Goal: Task Accomplishment & Management: Use online tool/utility

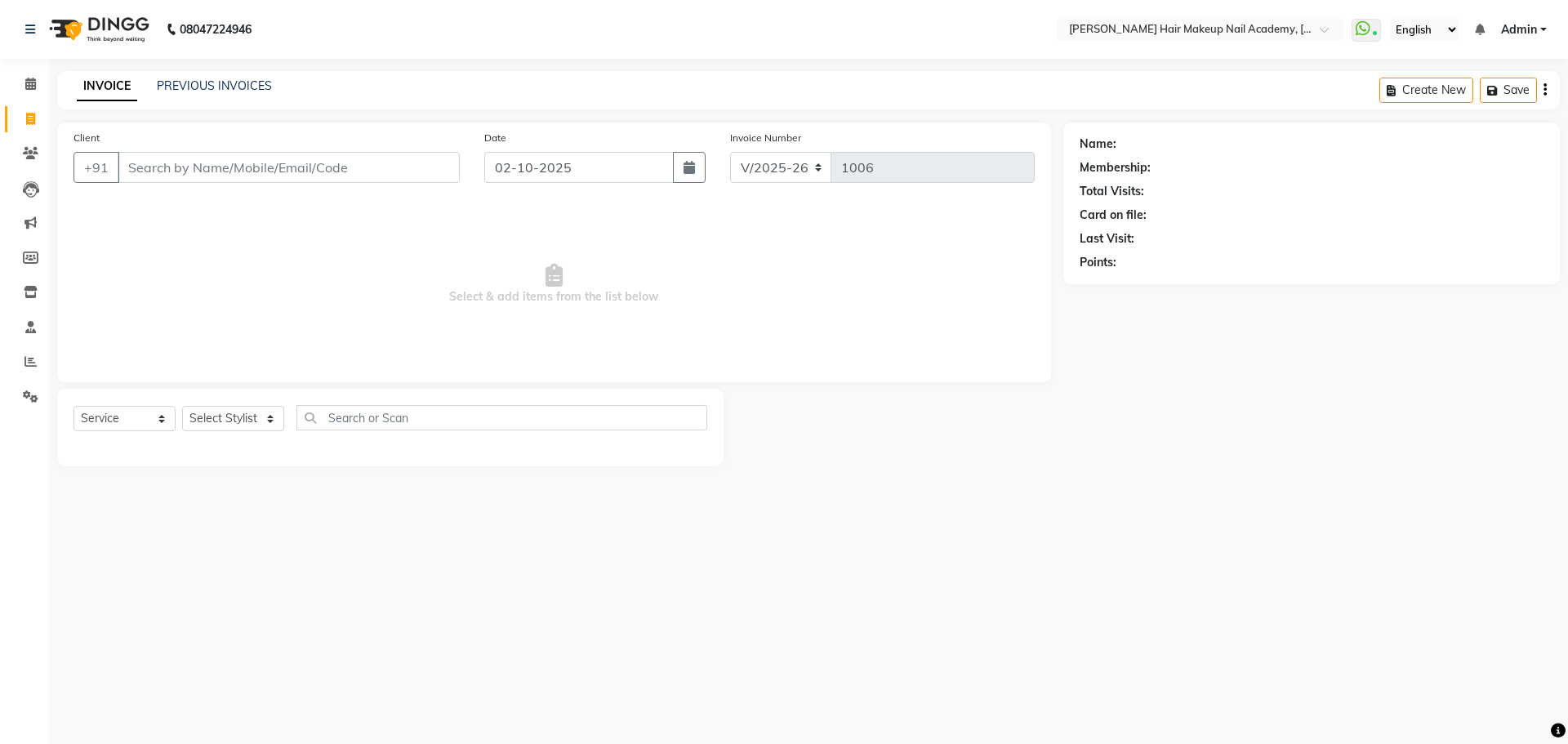
select select "3468"
select select "service"
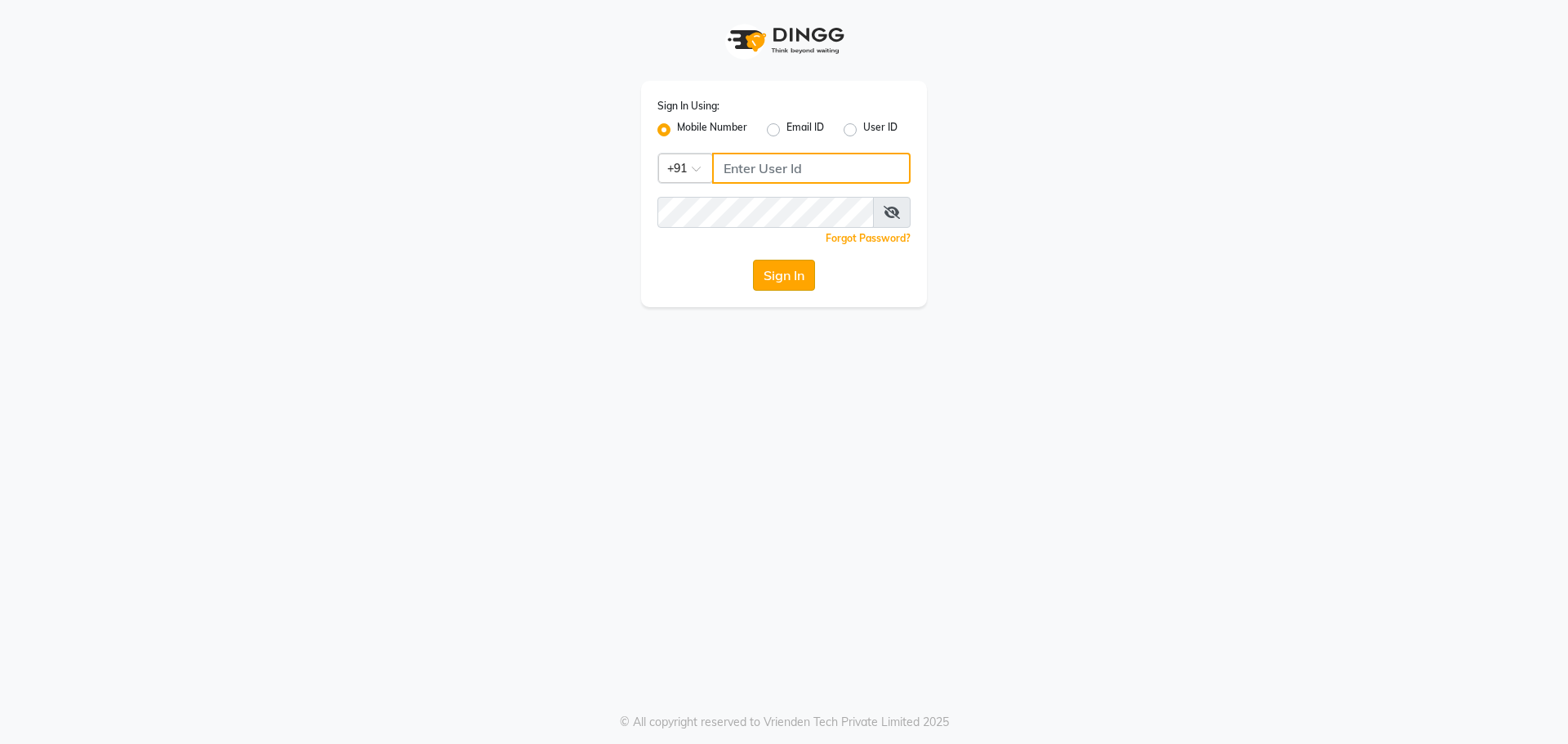
type input "9765887551"
click at [778, 272] on button "Sign In" at bounding box center [784, 275] width 62 height 31
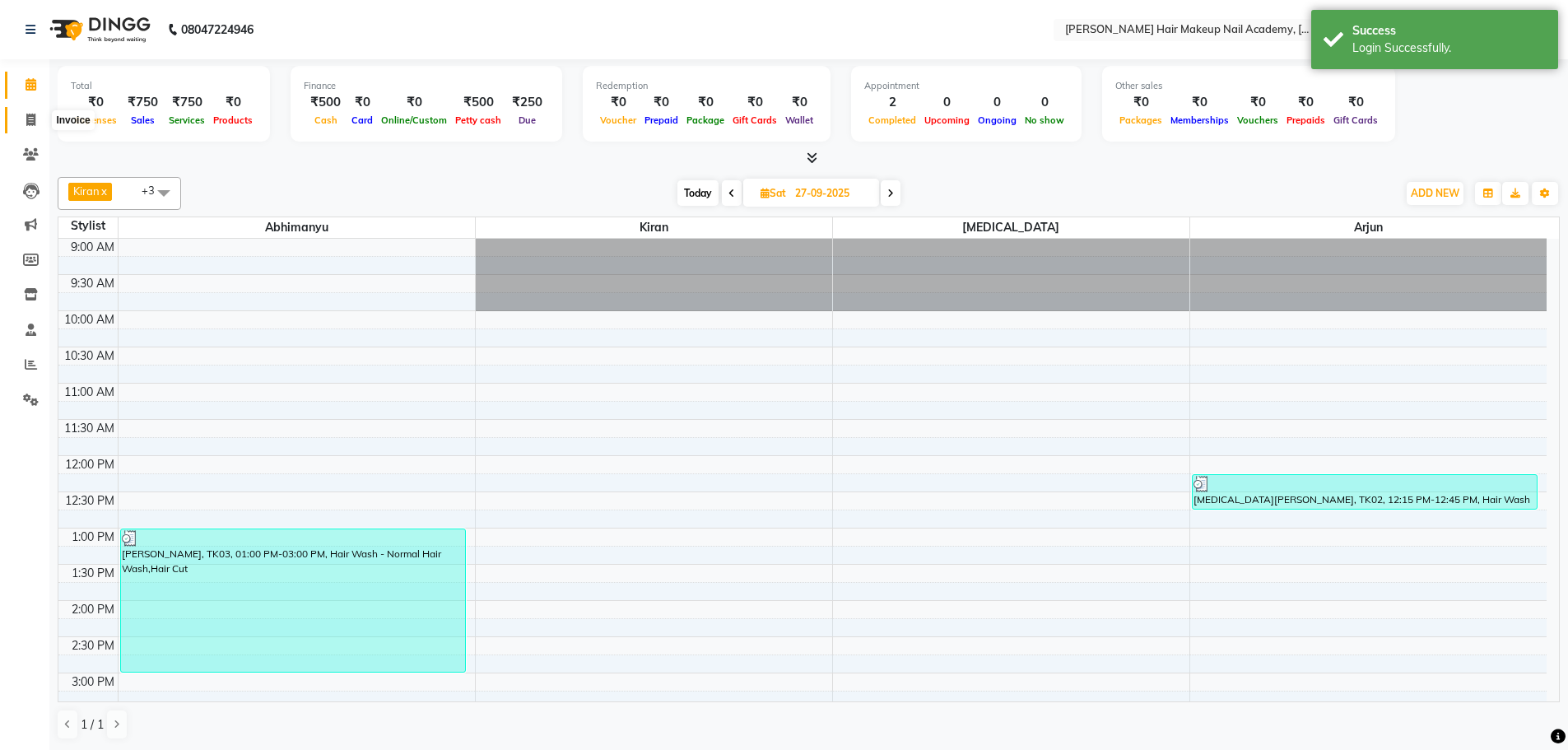
click at [37, 114] on span at bounding box center [30, 121] width 29 height 19
select select "3468"
select select "service"
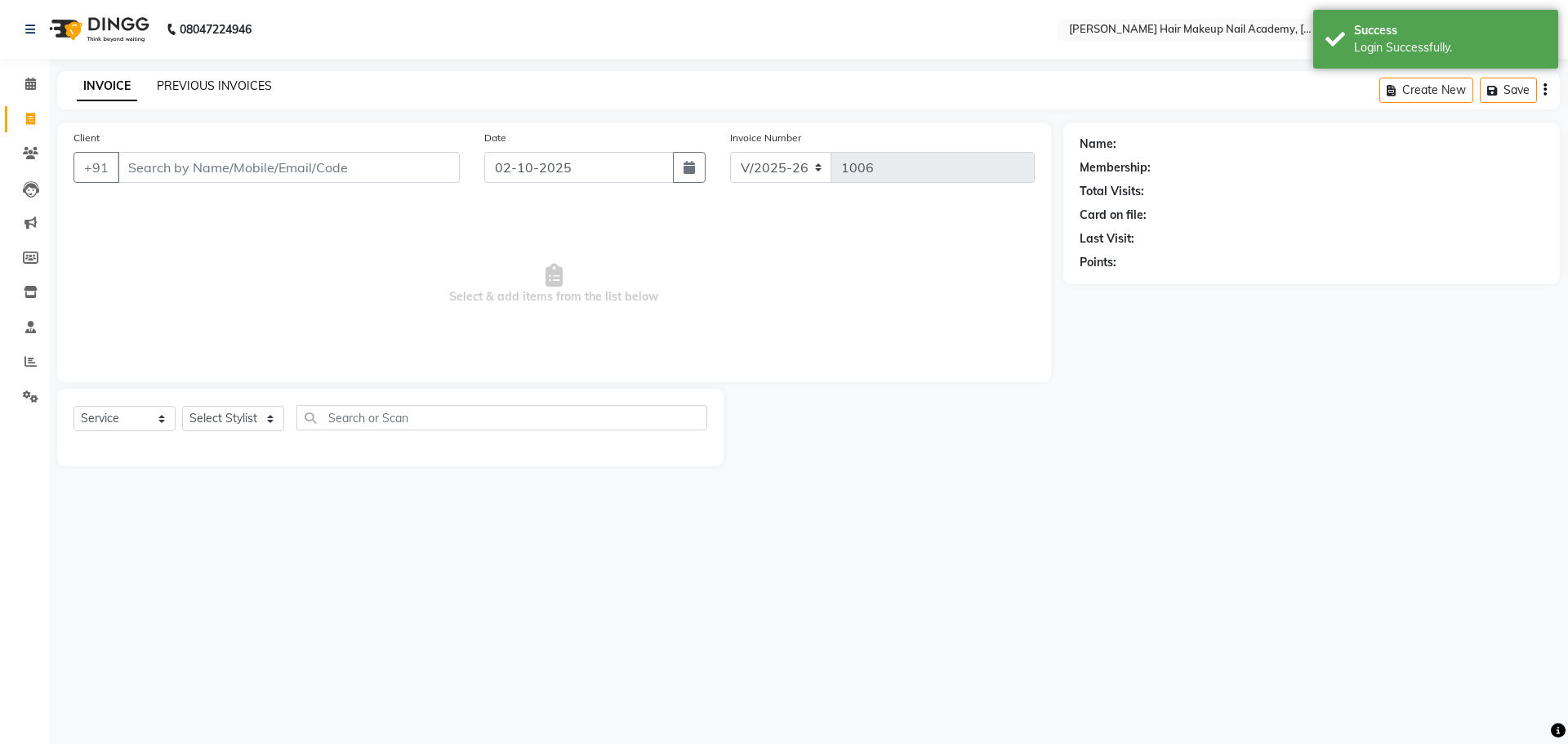
click at [238, 84] on link "PREVIOUS INVOICES" at bounding box center [214, 85] width 115 height 15
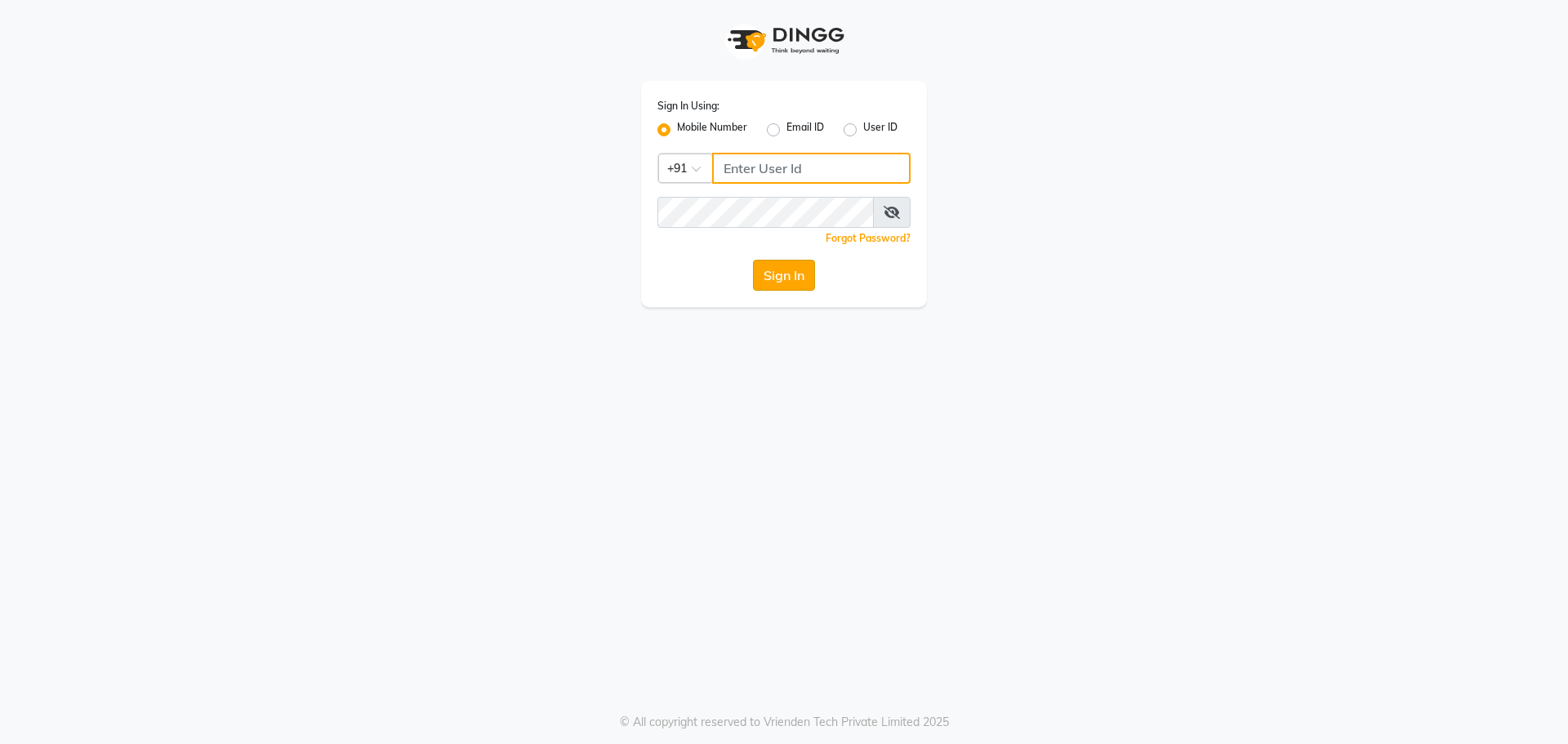
type input "9765887551"
click at [780, 268] on button "Sign In" at bounding box center [784, 275] width 62 height 31
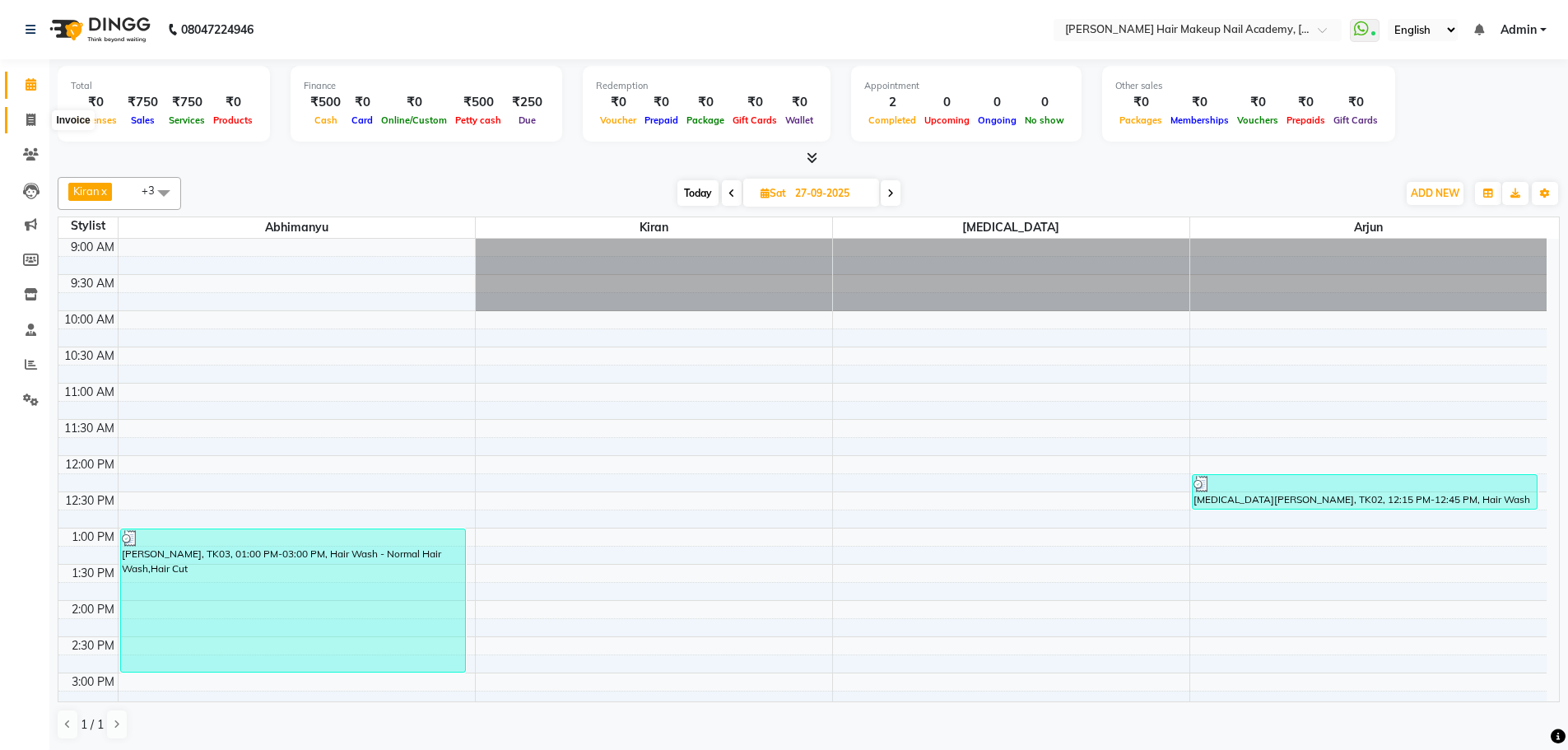
click at [34, 129] on span at bounding box center [30, 121] width 29 height 19
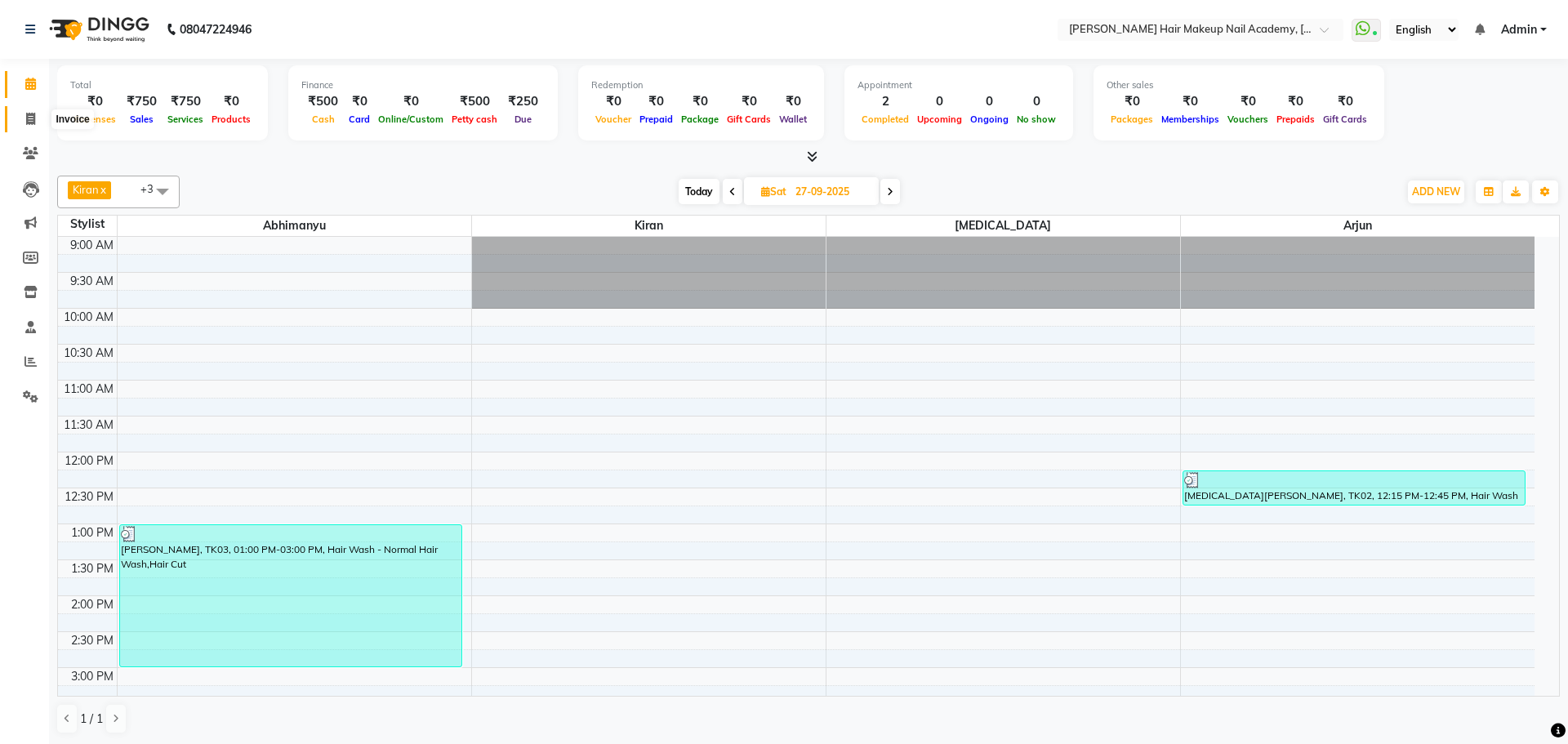
select select "3468"
select select "service"
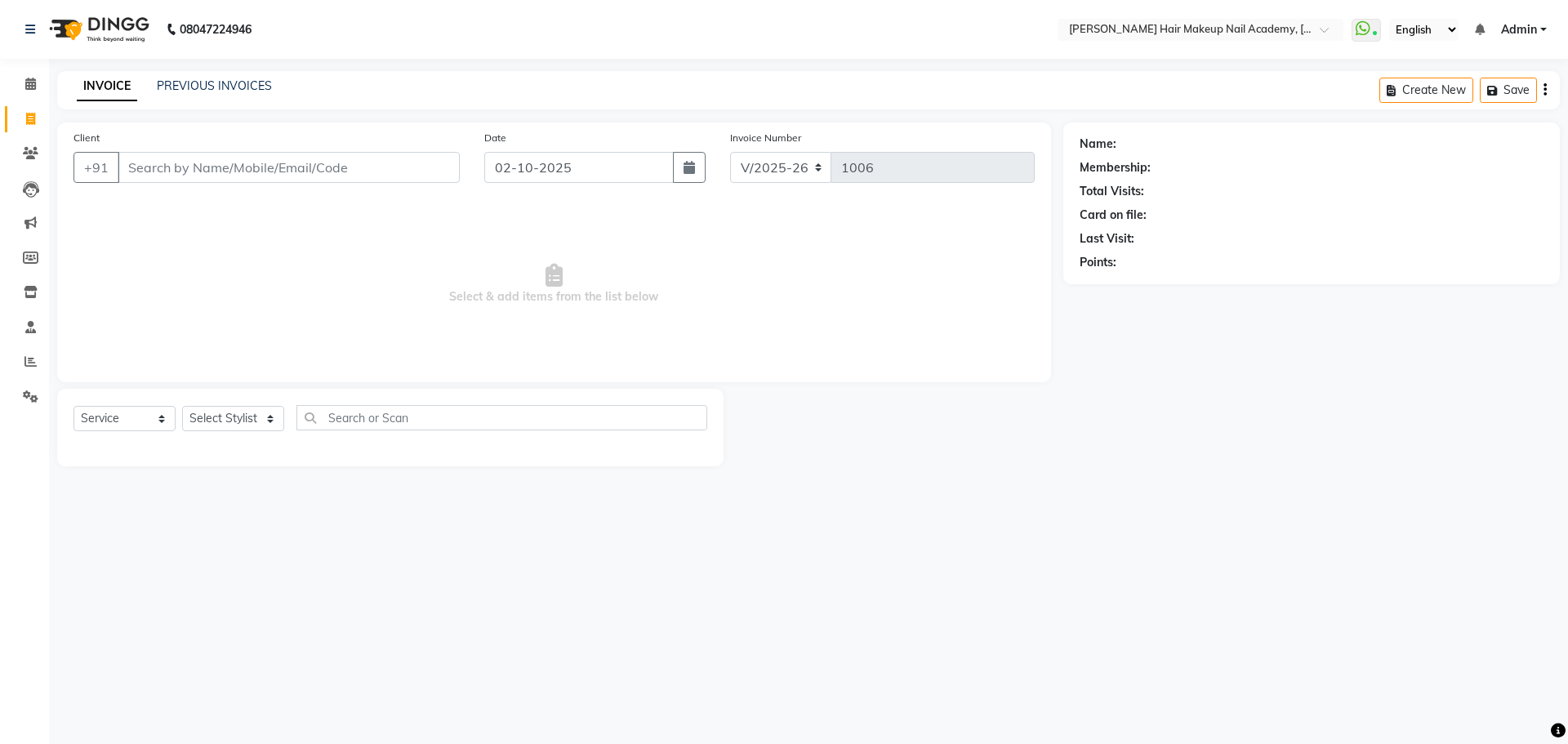
click at [215, 72] on div "INVOICE PREVIOUS INVOICES Create New Save" at bounding box center [809, 90] width 1503 height 38
click at [212, 91] on link "PREVIOUS INVOICES" at bounding box center [214, 85] width 115 height 15
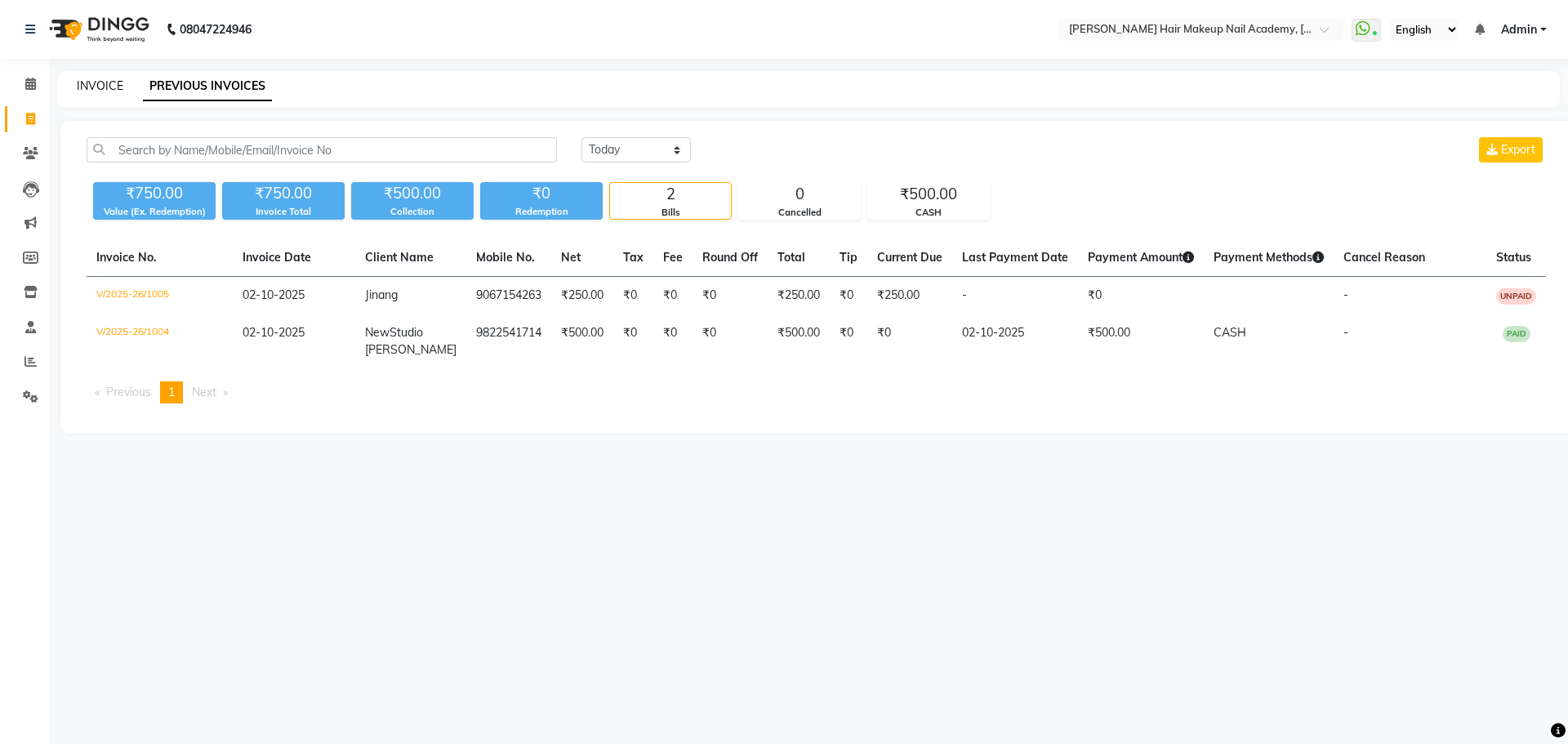
click at [104, 88] on link "INVOICE" at bounding box center [100, 85] width 47 height 15
select select "3468"
select select "service"
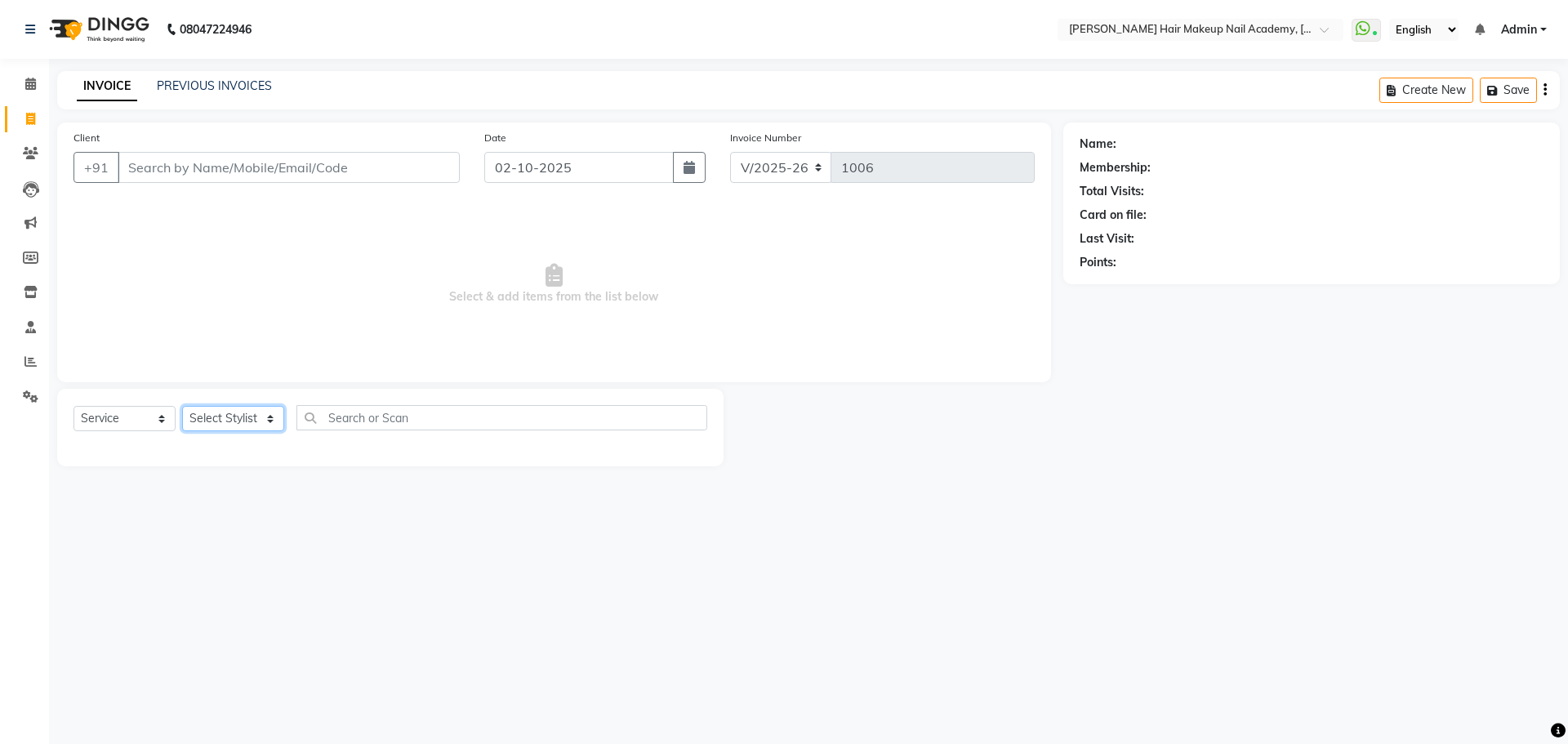
click at [240, 426] on select "Select Stylist Abhimanyu [PERSON_NAME] [PERSON_NAME][MEDICAL_DATA]" at bounding box center [233, 418] width 102 height 25
select select "15692"
click at [182, 406] on select "Select Stylist Abhimanyu [PERSON_NAME] [PERSON_NAME][MEDICAL_DATA]" at bounding box center [233, 418] width 102 height 25
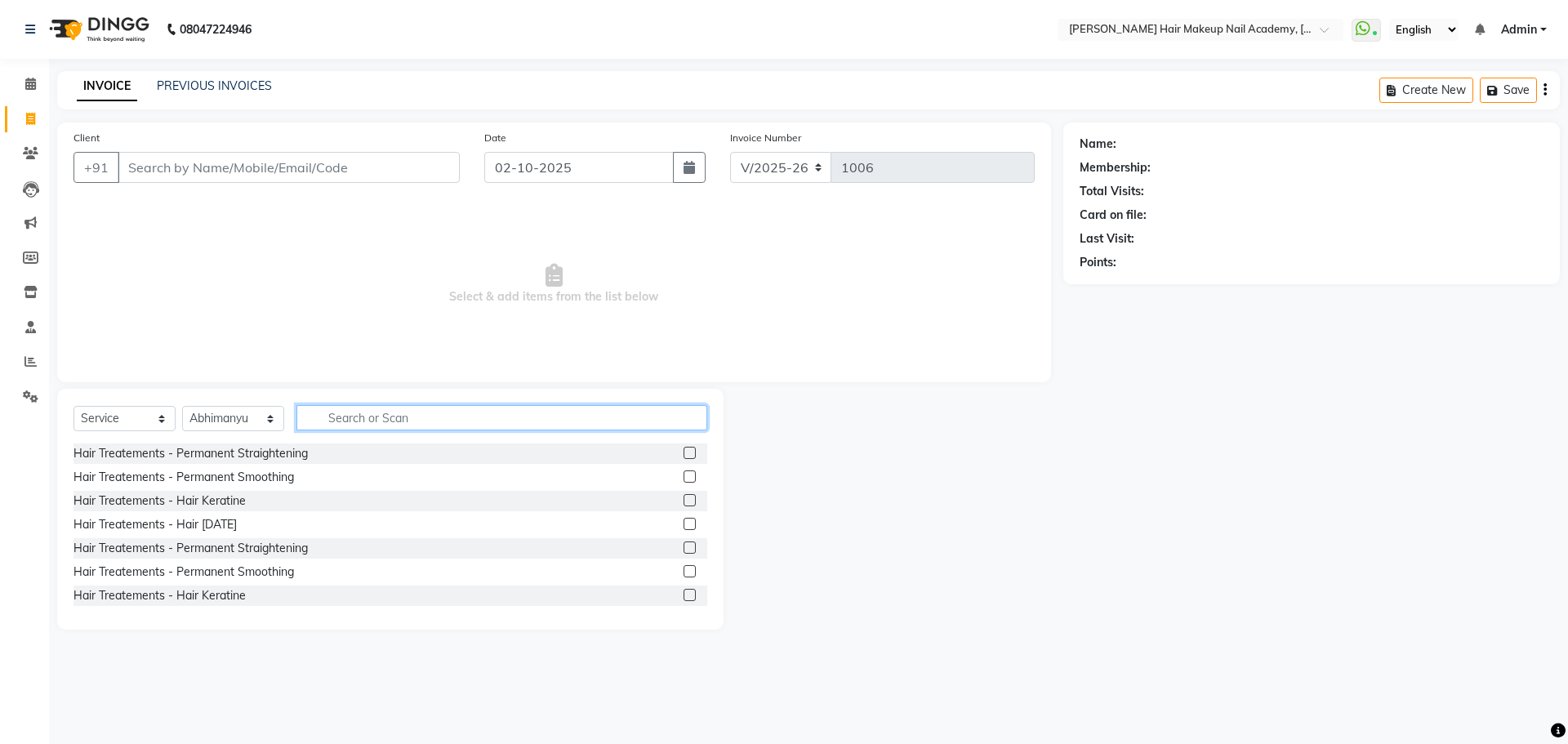
click at [410, 420] on input "text" at bounding box center [502, 418] width 411 height 25
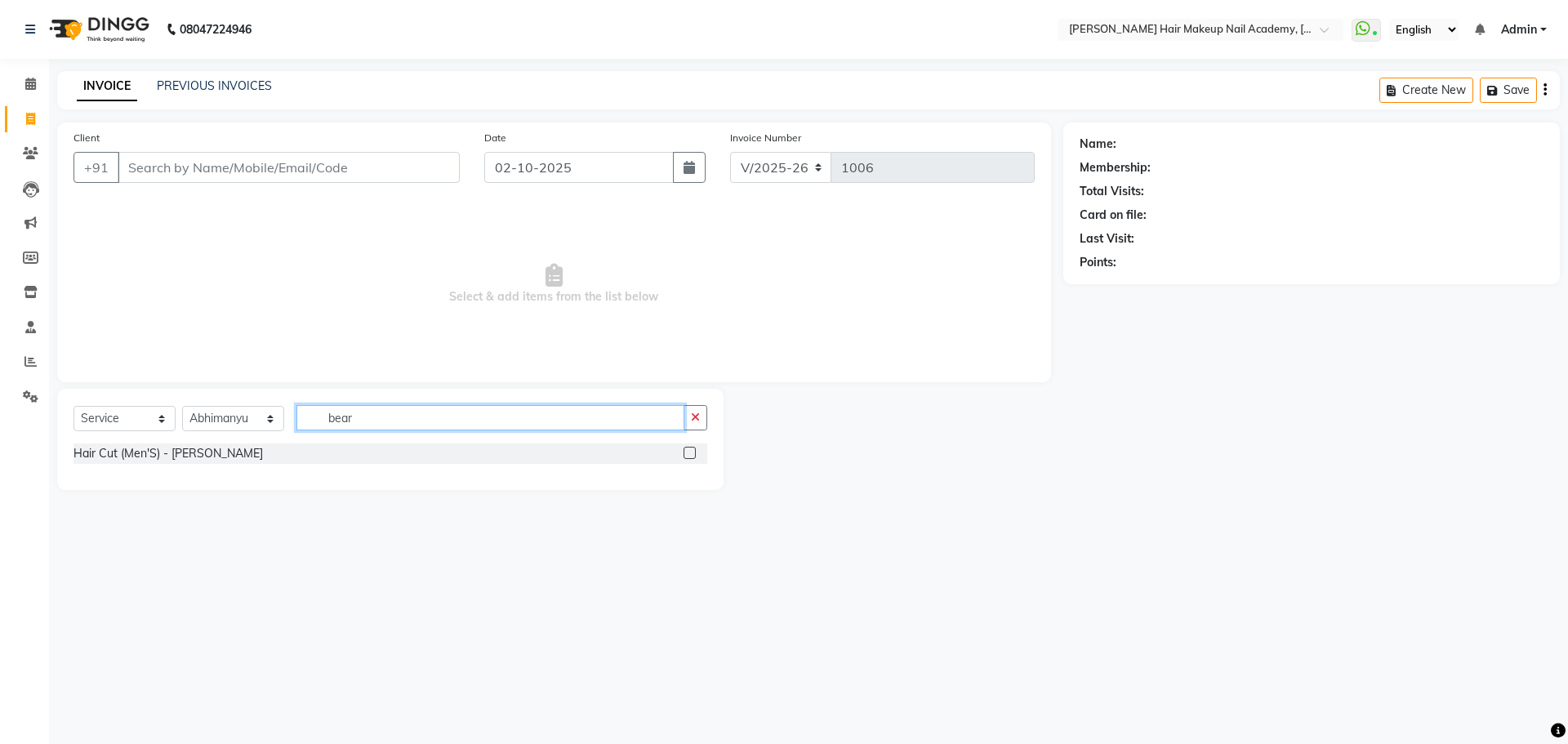
type input "bear"
click at [689, 451] on label at bounding box center [690, 453] width 12 height 12
click at [689, 451] on input "checkbox" at bounding box center [689, 454] width 10 height 10
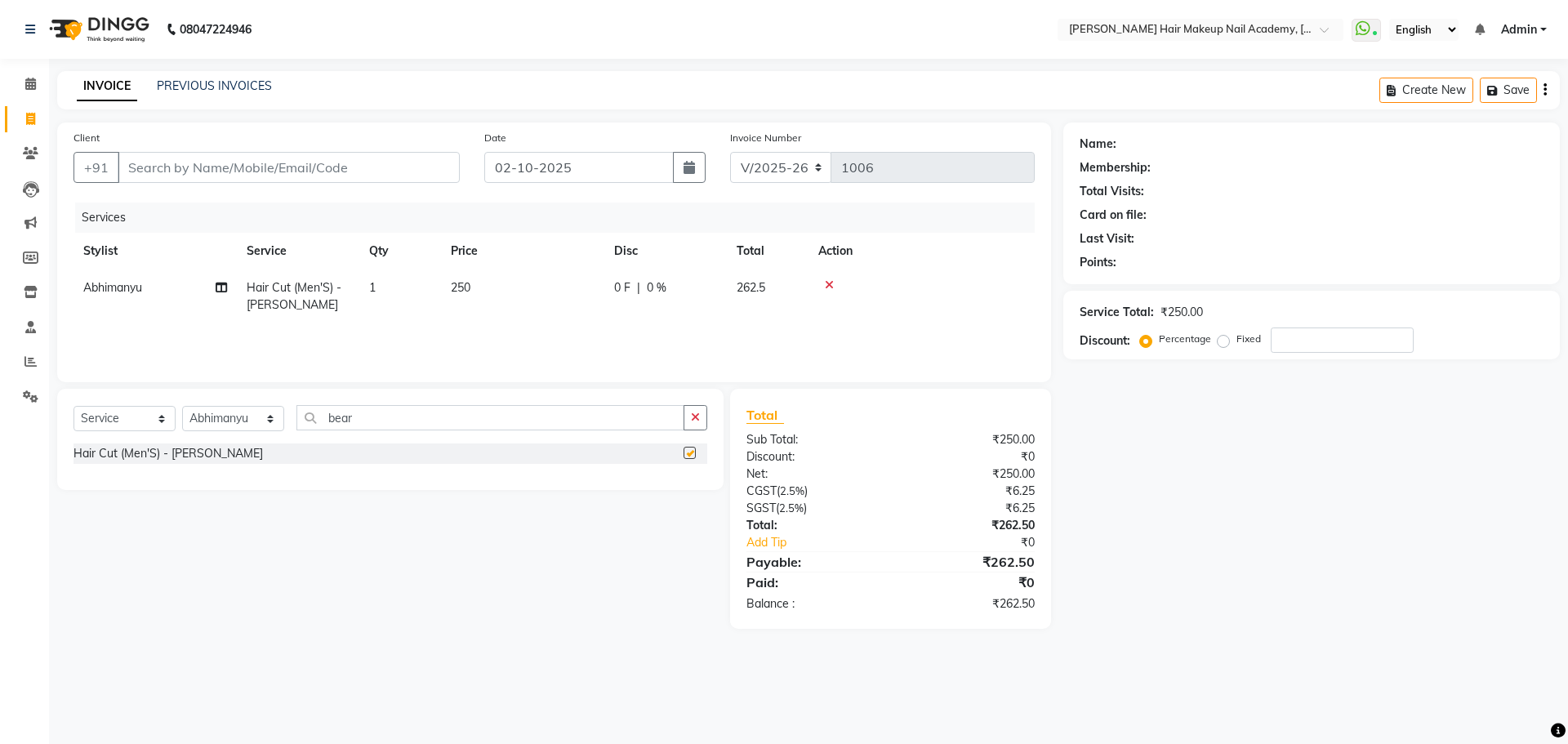
checkbox input "false"
click at [402, 178] on input "Client" at bounding box center [288, 167] width 343 height 31
type input "9"
type input "0"
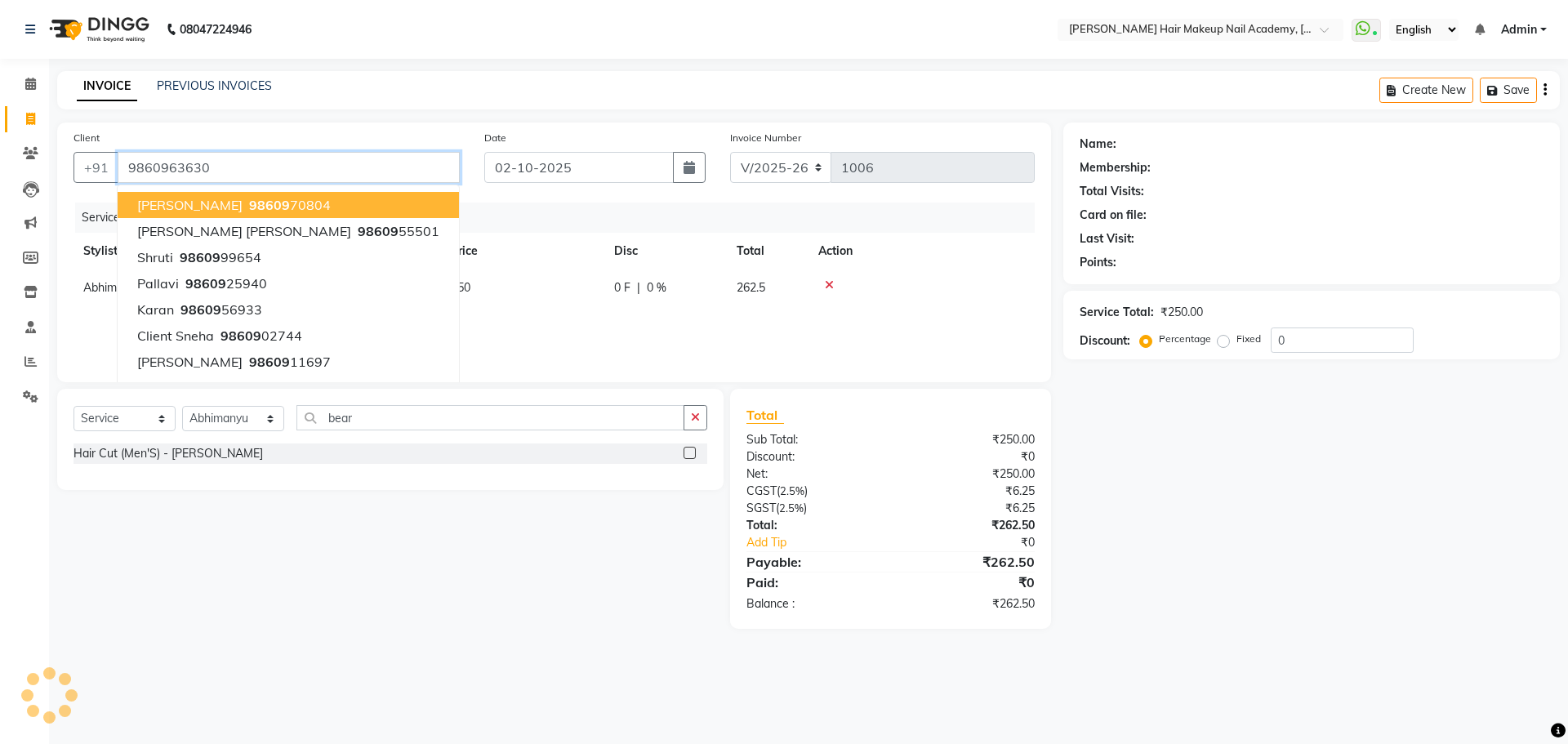
type input "9860963630"
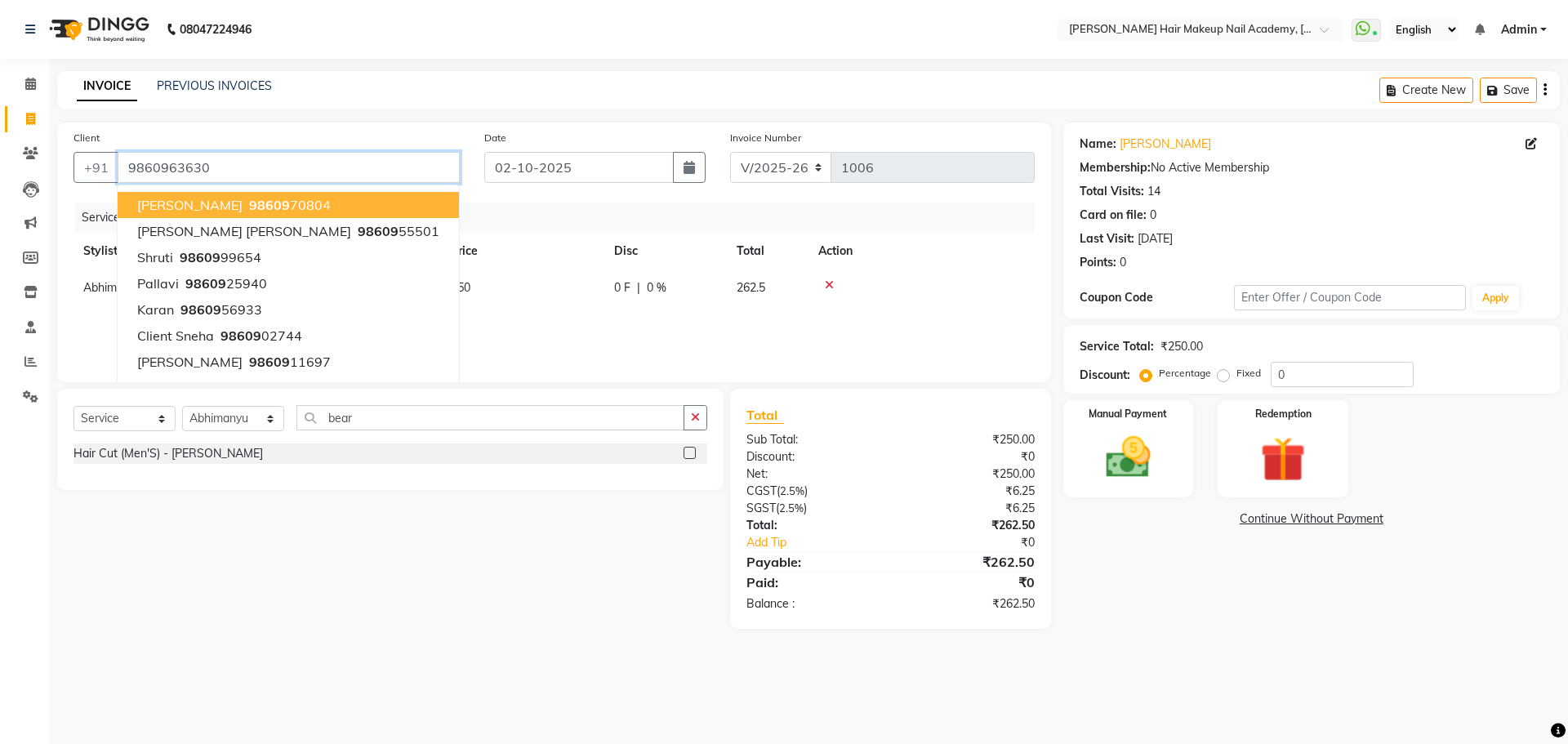
click at [412, 176] on input "9860963630" at bounding box center [288, 167] width 343 height 31
click at [1259, 592] on div "Name: [PERSON_NAME] Membership: No Active Membership Total Visits: 14 Card on f…" at bounding box center [1318, 375] width 509 height 507
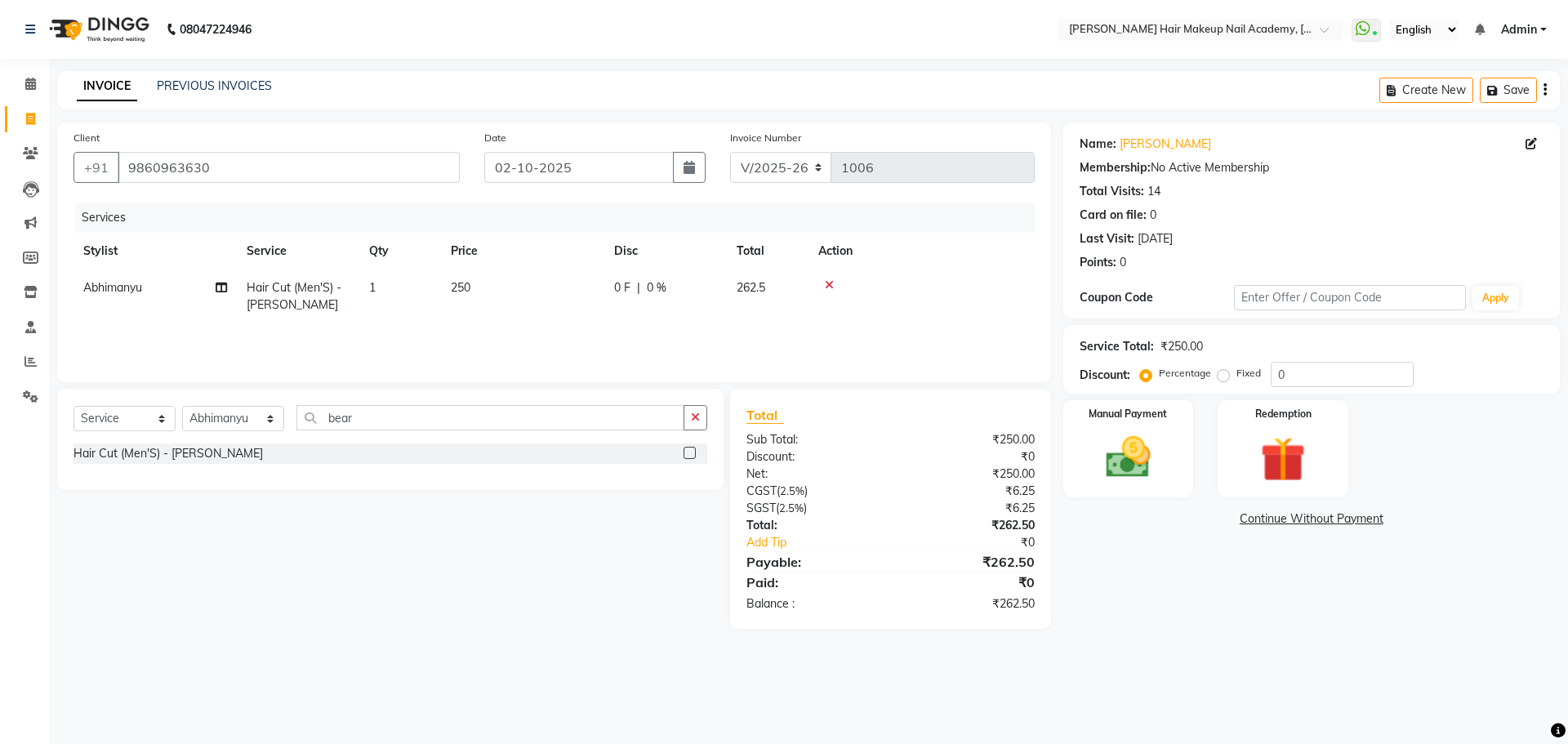
click at [1544, 86] on div "Create New Save" at bounding box center [1470, 90] width 180 height 38
click at [1545, 90] on icon "button" at bounding box center [1546, 90] width 3 height 1
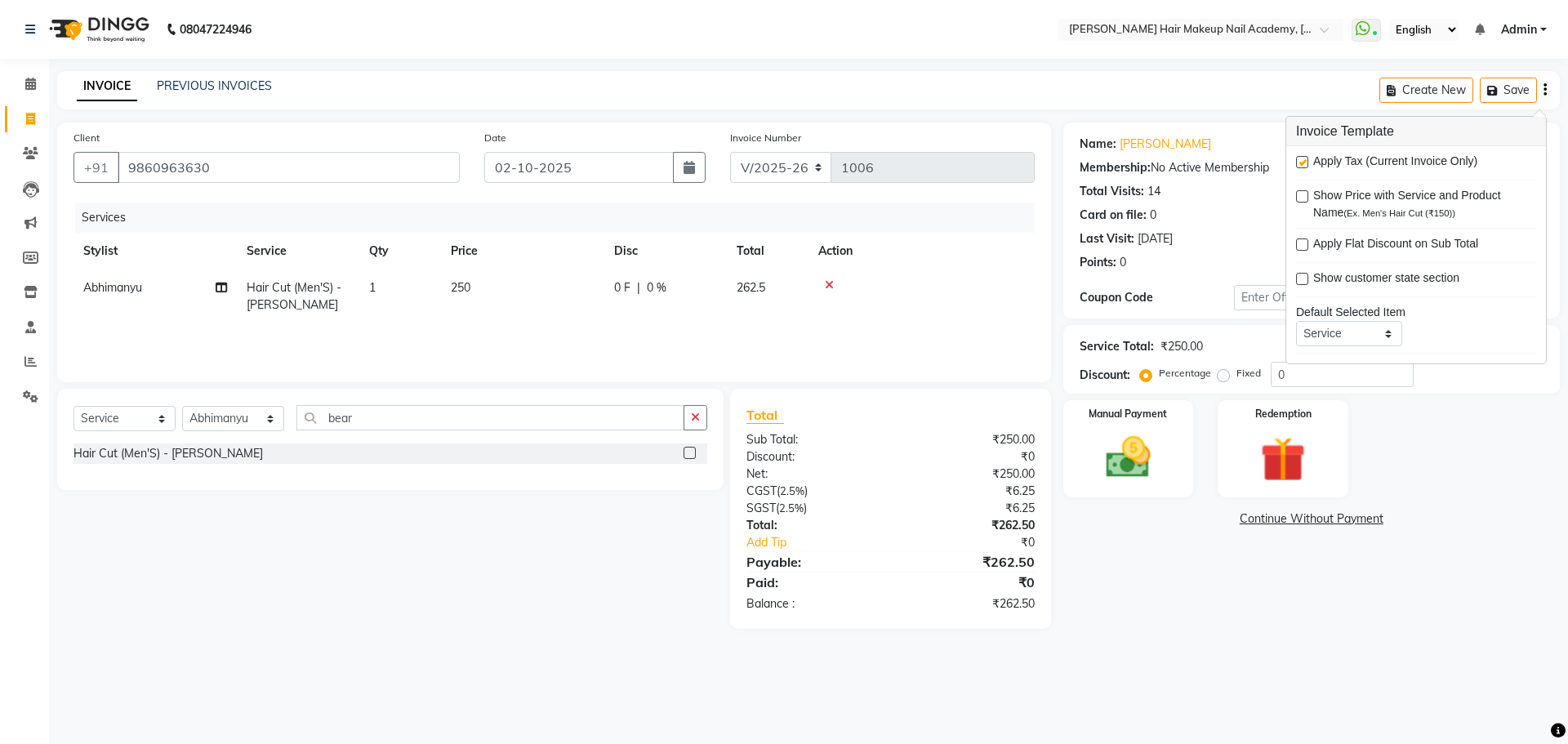
click at [1299, 161] on label at bounding box center [1302, 162] width 12 height 12
click at [1299, 161] on input "checkbox" at bounding box center [1301, 163] width 10 height 10
checkbox input "false"
click at [1137, 686] on div "08047224946 Select Location × [PERSON_NAME] Hair Makeup Nail Academy, Market Ya…" at bounding box center [784, 372] width 1568 height 744
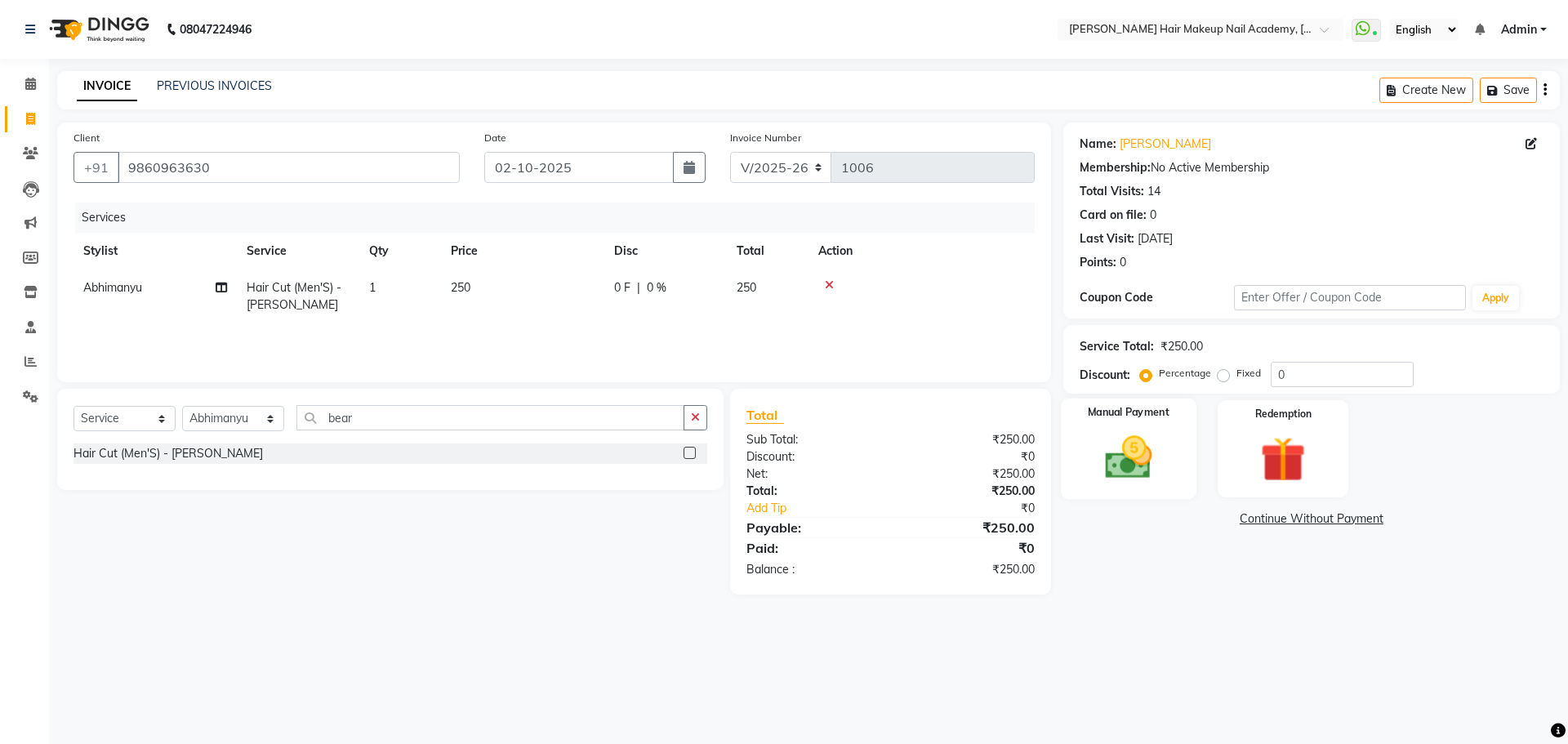
click at [1141, 460] on img at bounding box center [1129, 457] width 76 height 54
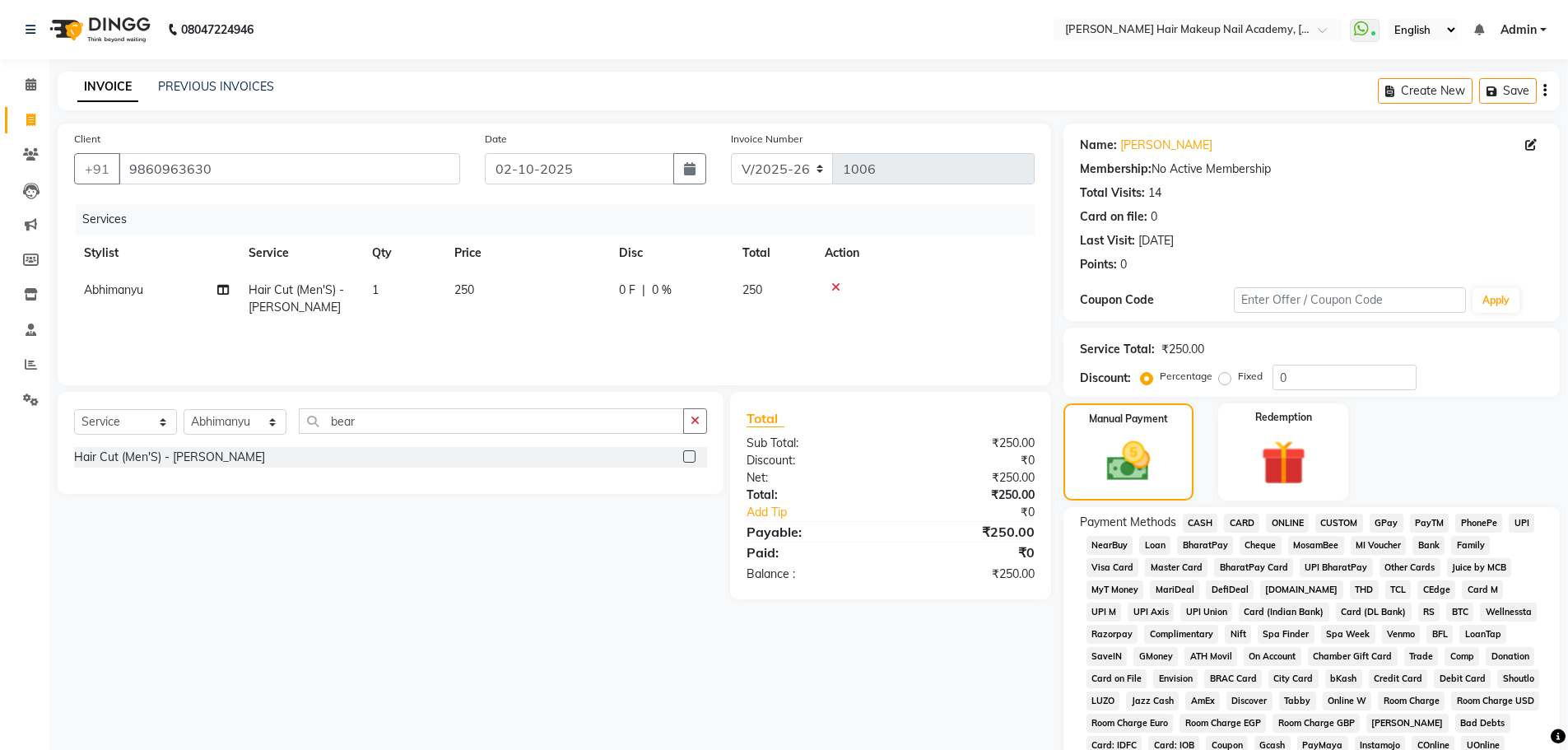
click at [1199, 514] on span "CASH" at bounding box center [1200, 524] width 36 height 19
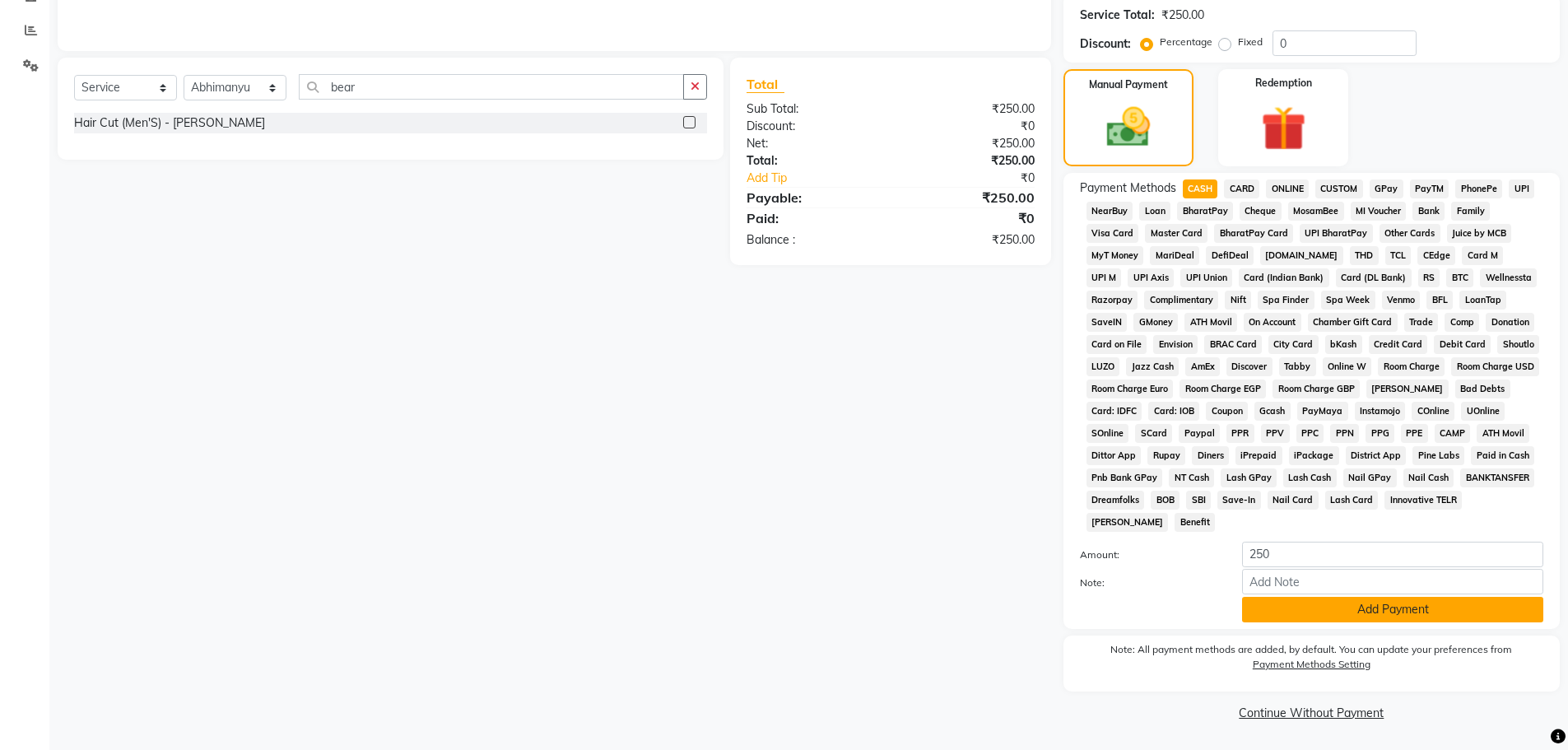
click at [1271, 603] on button "Add Payment" at bounding box center [1392, 609] width 301 height 25
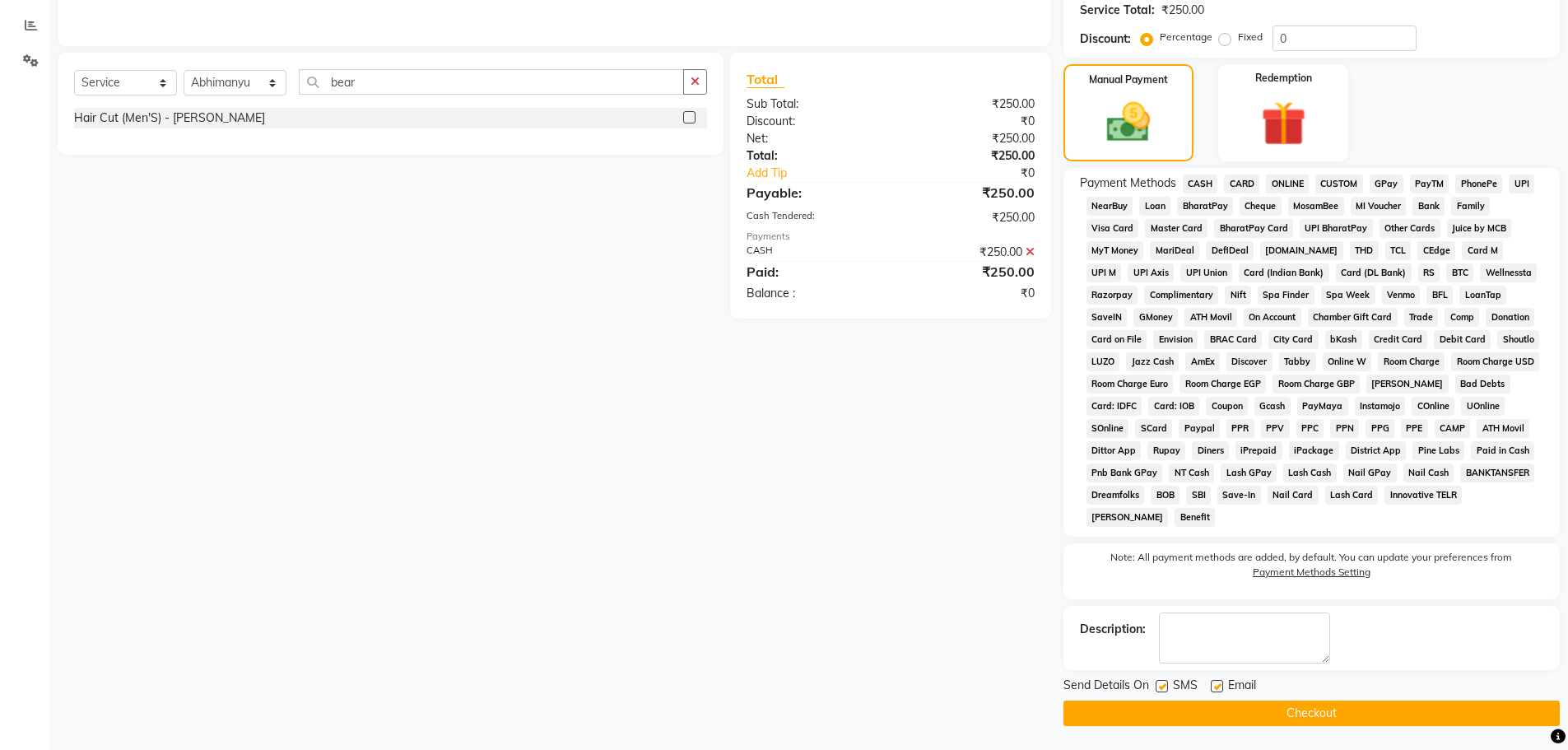
scroll to position [340, 0]
click at [1303, 707] on button "Checkout" at bounding box center [1311, 713] width 497 height 25
